Goal: Task Accomplishment & Management: Use online tool/utility

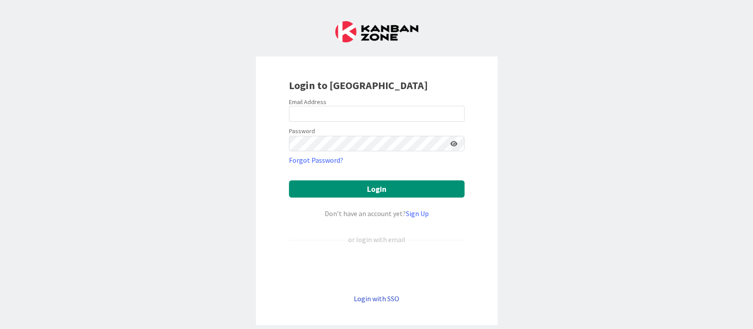
click at [376, 302] on link "Login with SSO" at bounding box center [376, 298] width 45 height 9
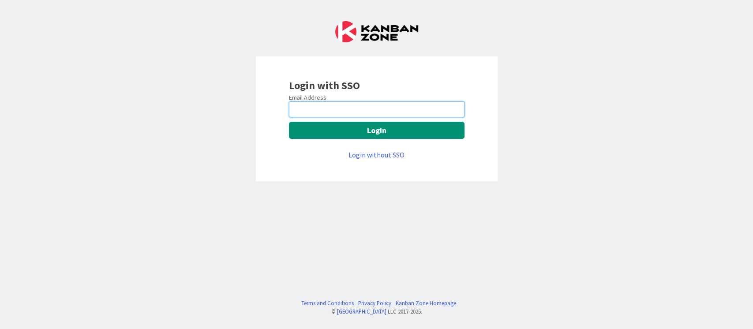
click at [334, 113] on input "email" at bounding box center [377, 109] width 176 height 16
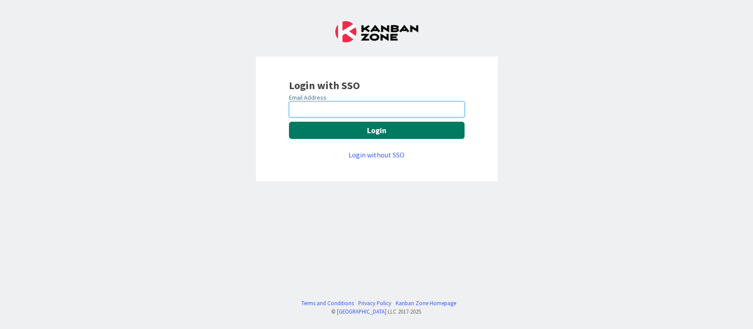
type input "[PERSON_NAME][EMAIL_ADDRESS][DOMAIN_NAME]"
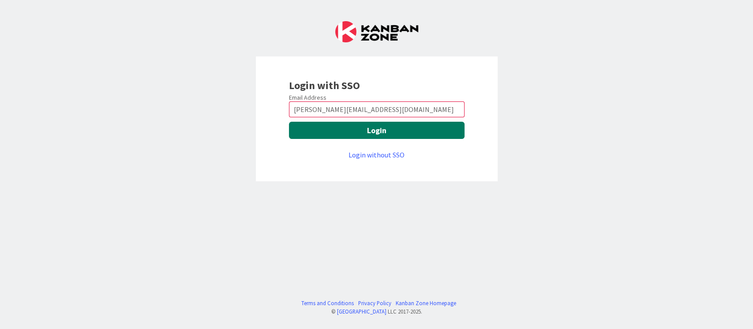
click at [379, 131] on button "Login" at bounding box center [377, 130] width 176 height 17
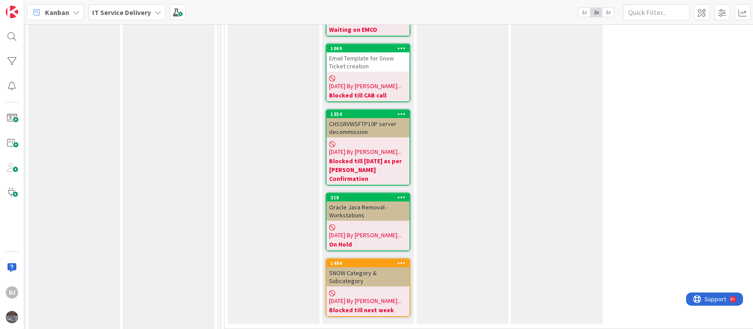
scroll to position [1353, 286]
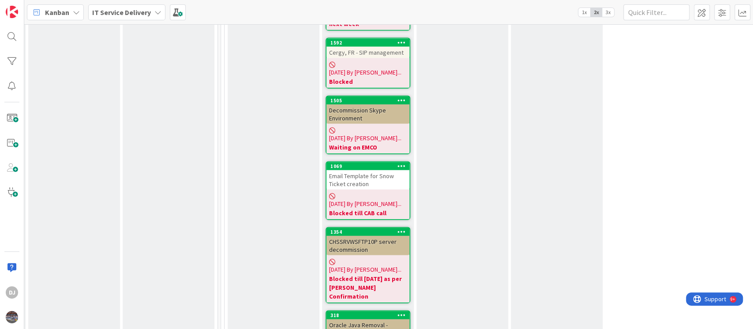
click at [378, 170] on div "Email Template for Snow Ticket creation" at bounding box center [367, 179] width 83 height 19
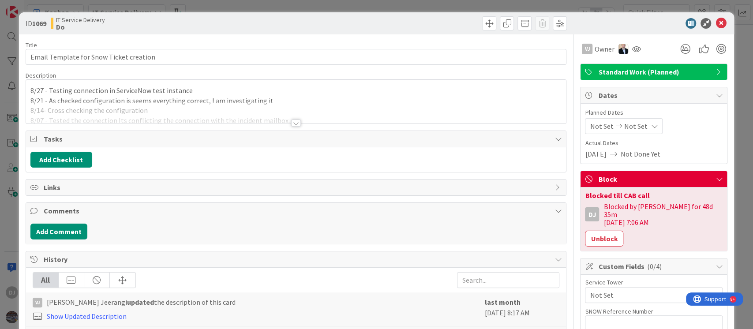
click at [291, 122] on div at bounding box center [296, 123] width 10 height 7
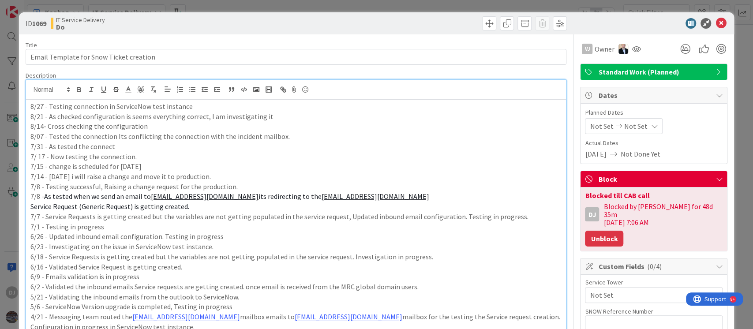
click at [606, 232] on button "Unblock" at bounding box center [604, 239] width 38 height 16
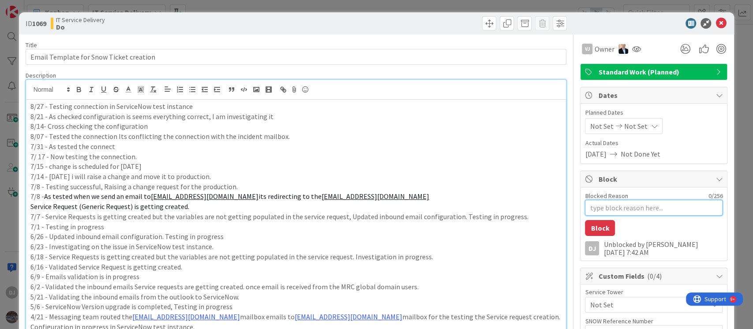
click at [604, 206] on textarea "Blocked Reason" at bounding box center [654, 208] width 138 height 16
type textarea "x"
type textarea "B"
type textarea "x"
type textarea "Bl"
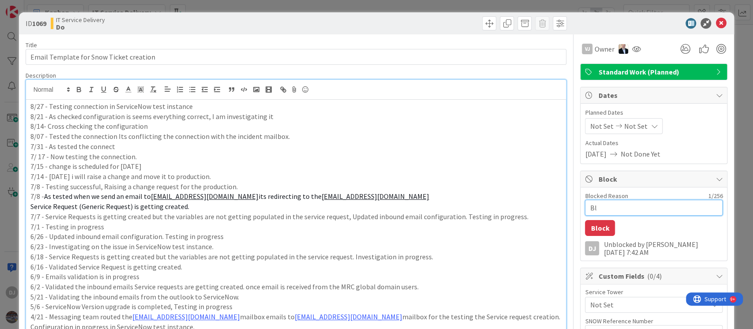
type textarea "x"
type textarea "Blo"
type textarea "x"
type textarea "Bloc"
type textarea "x"
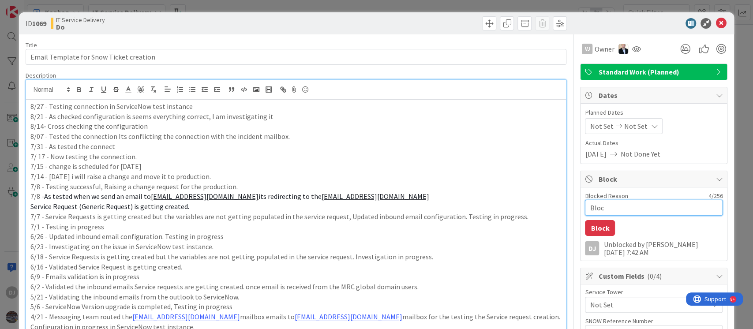
type textarea "Block"
type textarea "x"
type textarea "Blocke"
type textarea "x"
type textarea "Blocked"
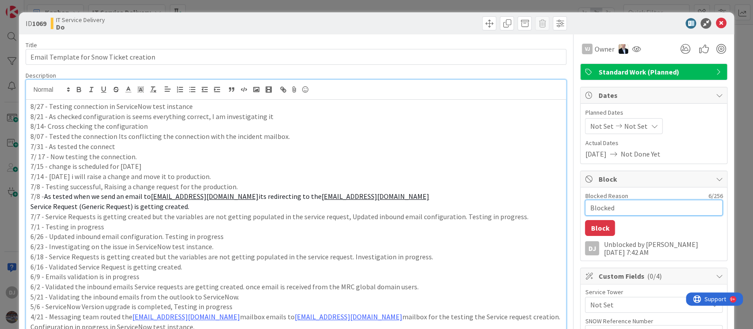
type textarea "x"
type textarea "Blocked"
type textarea "x"
type textarea "Blocked t"
type textarea "x"
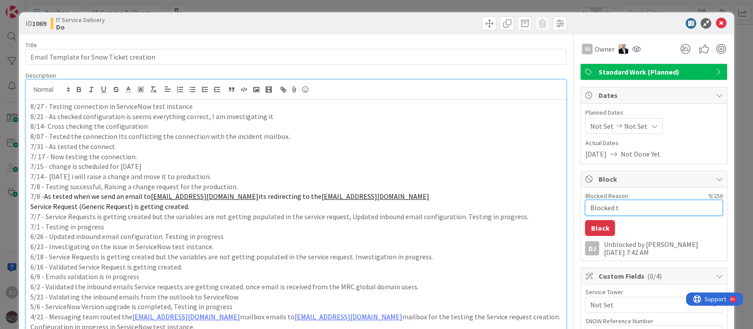
type textarea "Blocked ti"
type textarea "x"
type textarea "Blocked til"
type textarea "x"
type textarea "Blocked till"
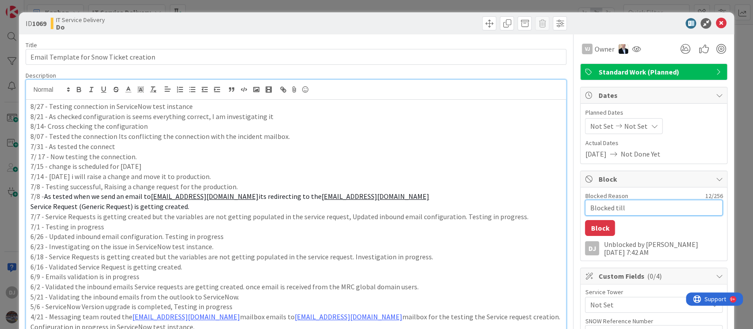
type textarea "x"
type textarea "Blocked till"
type textarea "x"
type textarea "Blocked till M"
type textarea "x"
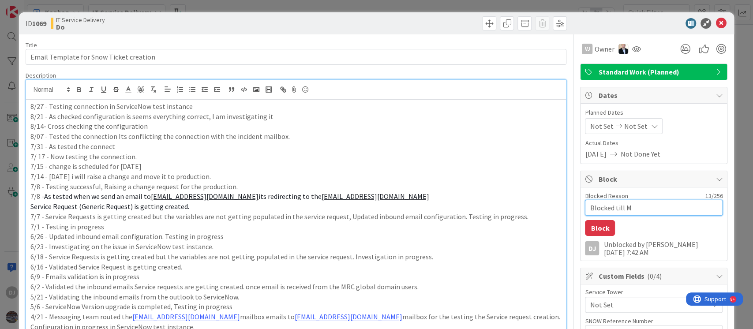
type textarea "Blocked till Mo"
type textarea "x"
type textarea "Blocked till Mon"
type textarea "x"
type textarea "Blocked till Mond"
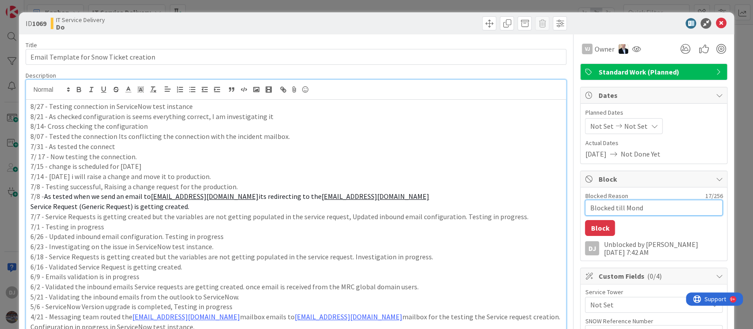
type textarea "x"
type textarea "Blocked till Monda"
type textarea "x"
type textarea "Blocked till Monday"
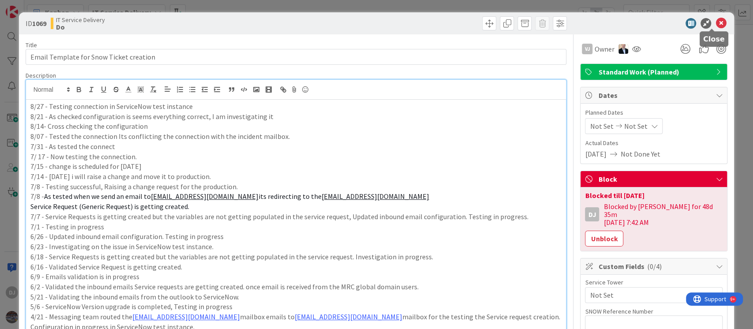
click at [716, 22] on icon at bounding box center [721, 23] width 11 height 11
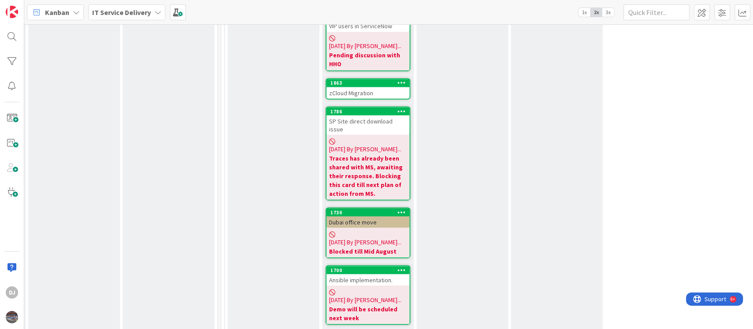
click at [373, 274] on div "Ansible implementation." at bounding box center [367, 279] width 83 height 11
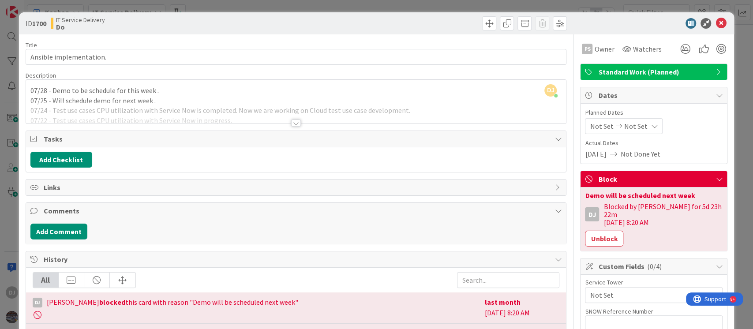
click at [291, 121] on div at bounding box center [296, 123] width 10 height 7
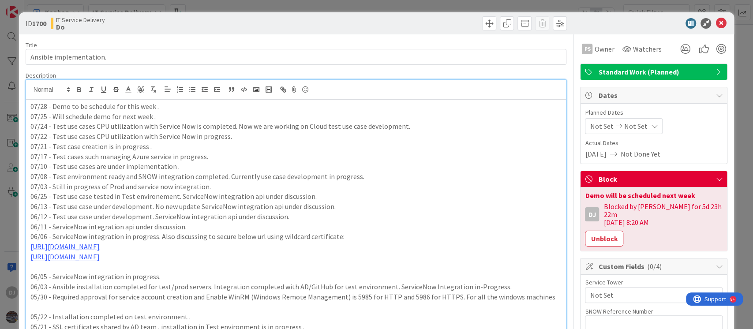
click at [394, 8] on div "ID 1700 IT Service Delivery Do Title 23 / 128 Ansible implementation. Descripti…" at bounding box center [376, 164] width 753 height 329
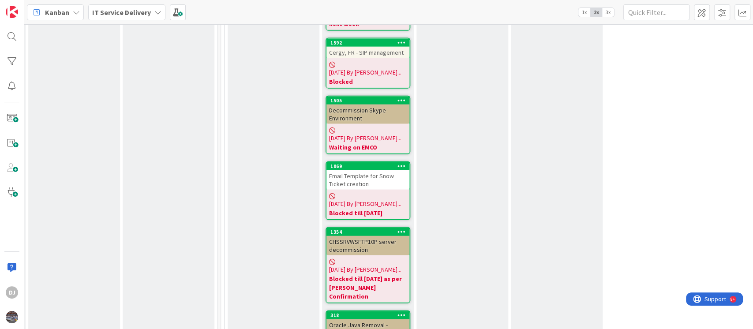
scroll to position [1294, 286]
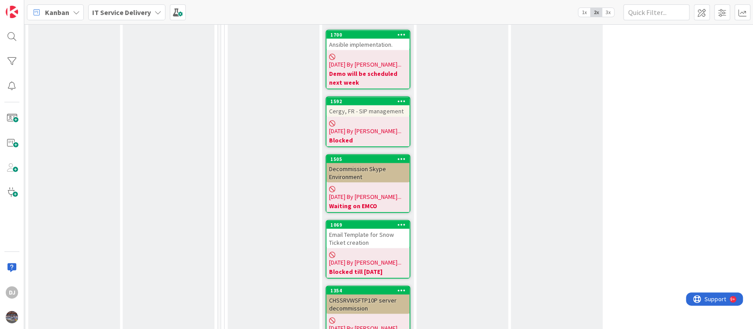
click at [360, 229] on div "Email Template for Snow Ticket creation" at bounding box center [367, 238] width 83 height 19
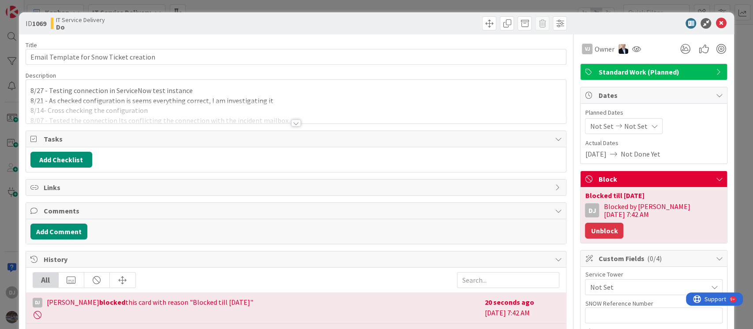
click at [623, 223] on button "Unblock" at bounding box center [604, 231] width 38 height 16
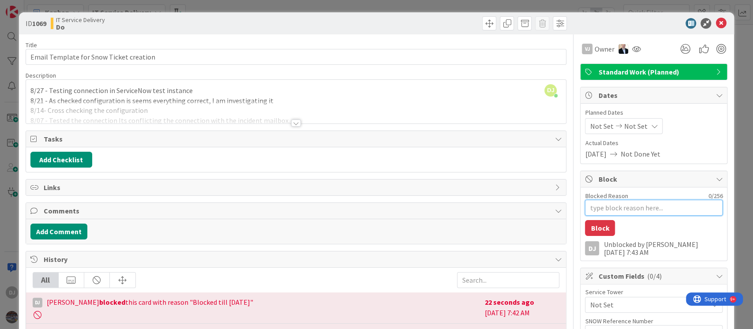
click at [608, 206] on textarea "Blocked Reason" at bounding box center [654, 208] width 138 height 16
type textarea "x"
type textarea "B"
type textarea "x"
type textarea "Bl"
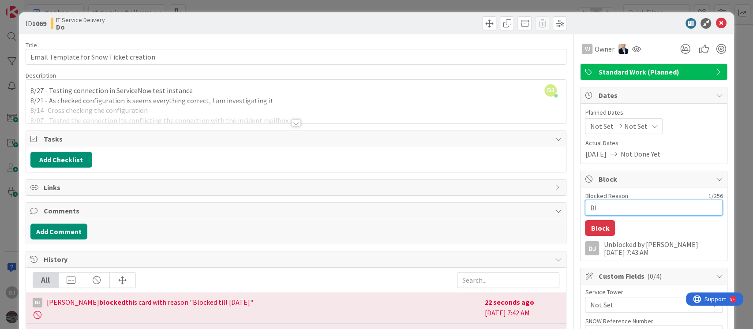
type textarea "x"
type textarea "Blo"
type textarea "x"
type textarea "Bloc"
type textarea "x"
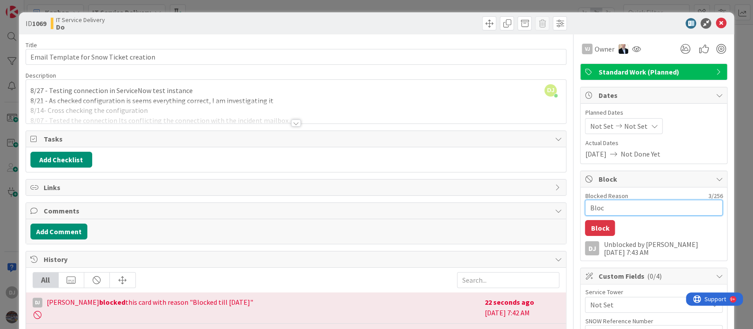
type textarea "Block"
type textarea "x"
type textarea "Blocke"
type textarea "x"
type textarea "Blocked"
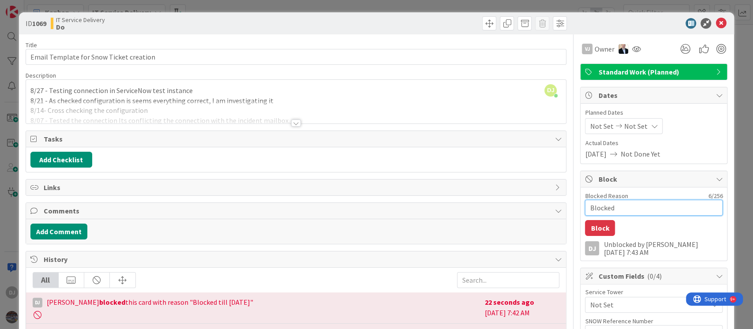
type textarea "x"
type textarea "Blocked"
type textarea "x"
type textarea "Blocked t"
type textarea "x"
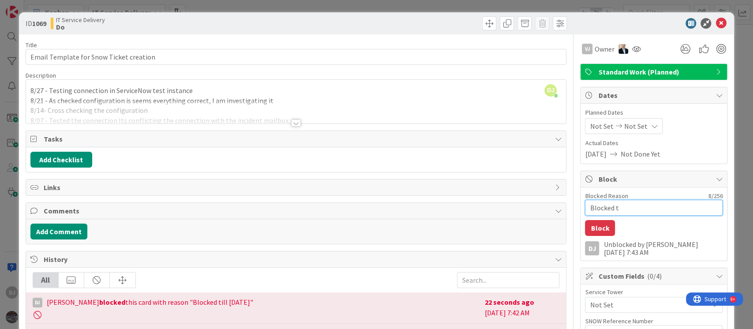
type textarea "Blocked ti"
type textarea "x"
type textarea "Blocked til"
type textarea "x"
type textarea "Blocked till"
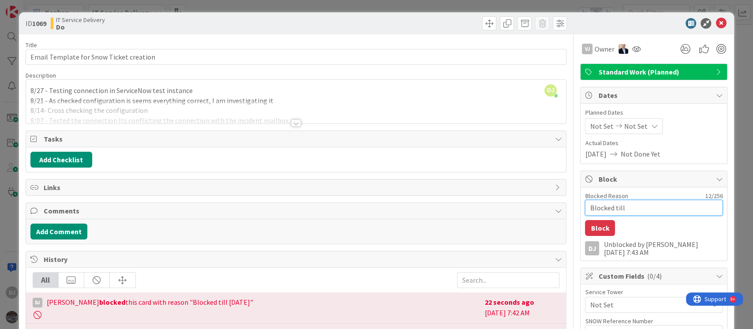
type textarea "x"
type textarea "Blocked till"
type textarea "x"
type textarea "Blocked till T"
type textarea "x"
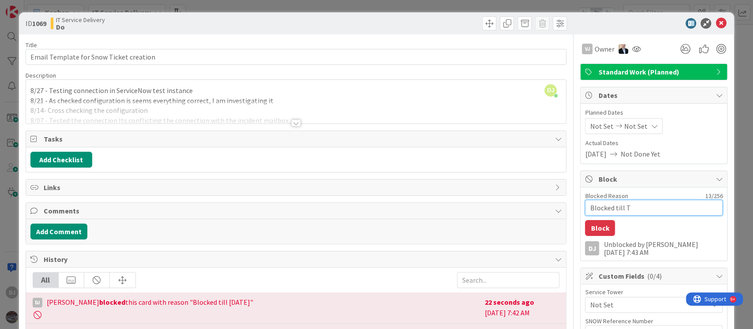
type textarea "Blocked till Tu"
type textarea "x"
type textarea "Blocked till Tue"
type textarea "x"
type textarea "Blocked till Tues"
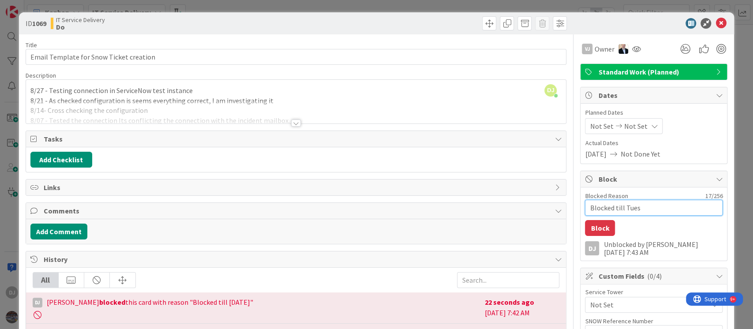
type textarea "x"
type textarea "Blocked till Tuesa"
type textarea "x"
type textarea "Blocked till Tuesad"
type textarea "x"
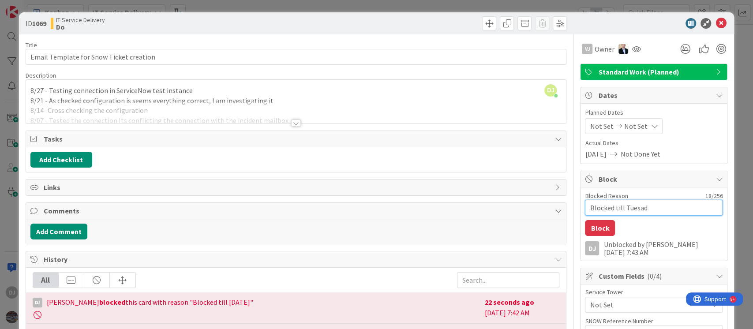
type textarea "Blocked till Tuesady"
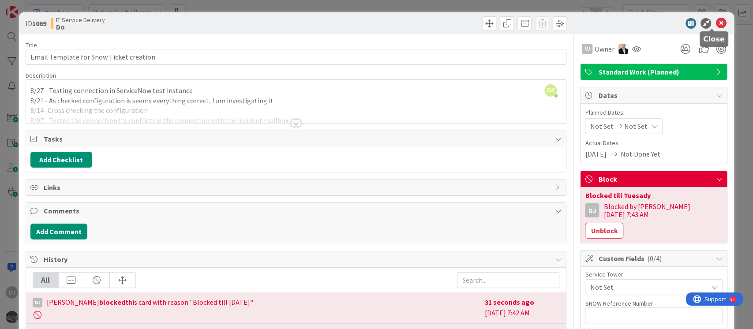
click at [716, 22] on icon at bounding box center [721, 23] width 11 height 11
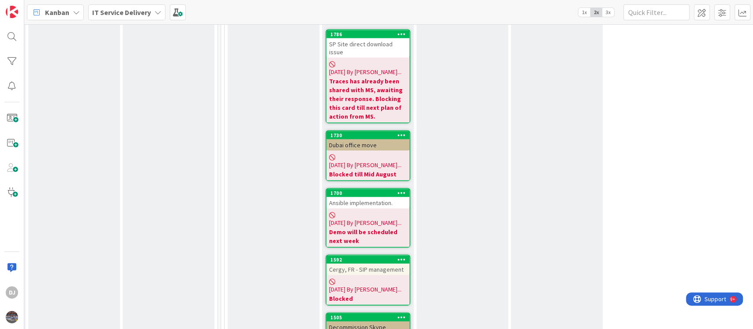
scroll to position [1117, 286]
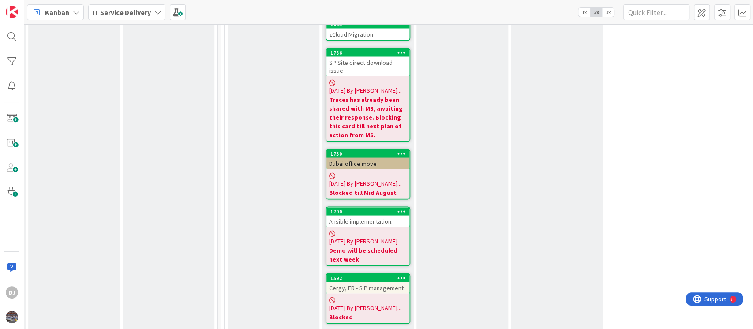
click at [375, 215] on div "Ansible implementation." at bounding box center [367, 220] width 83 height 11
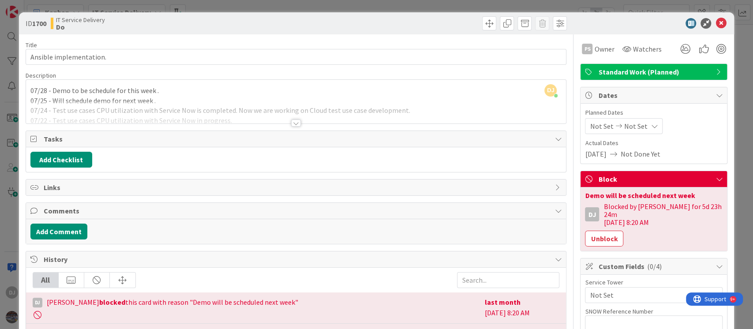
click at [304, 100] on div "07/28 - Demo to be schedule for this week . 07/25 - Will schedule demo for next…" at bounding box center [296, 104] width 540 height 40
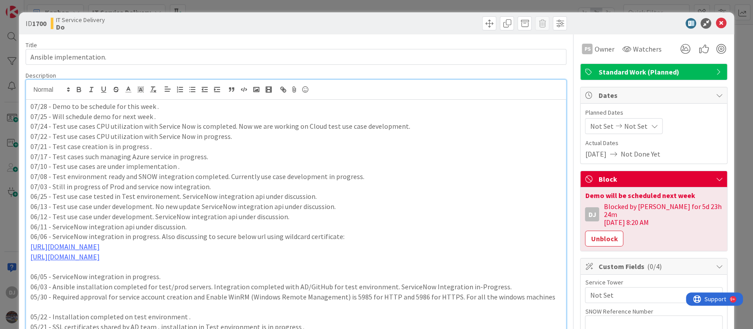
click at [387, 8] on div "ID 1700 IT Service Delivery Do Title 23 / 128 Ansible implementation. Descripti…" at bounding box center [376, 164] width 753 height 329
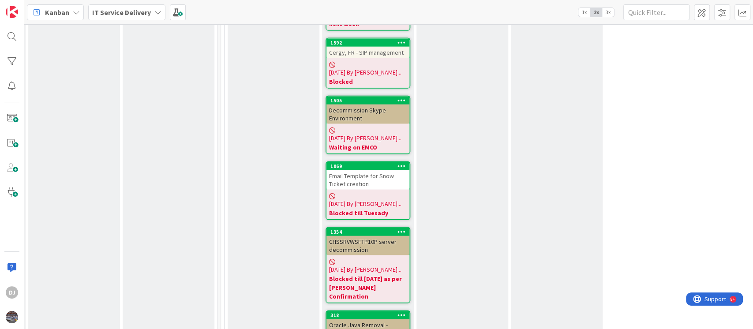
scroll to position [1412, 286]
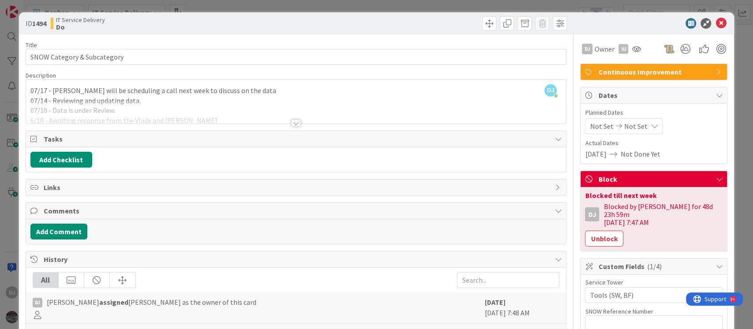
click at [326, 4] on div "ID 1494 IT Service Delivery Do Title 27 / 128 SNOW Category & Subcategory Descr…" at bounding box center [376, 164] width 753 height 329
